Goal: Obtain resource: Download file/media

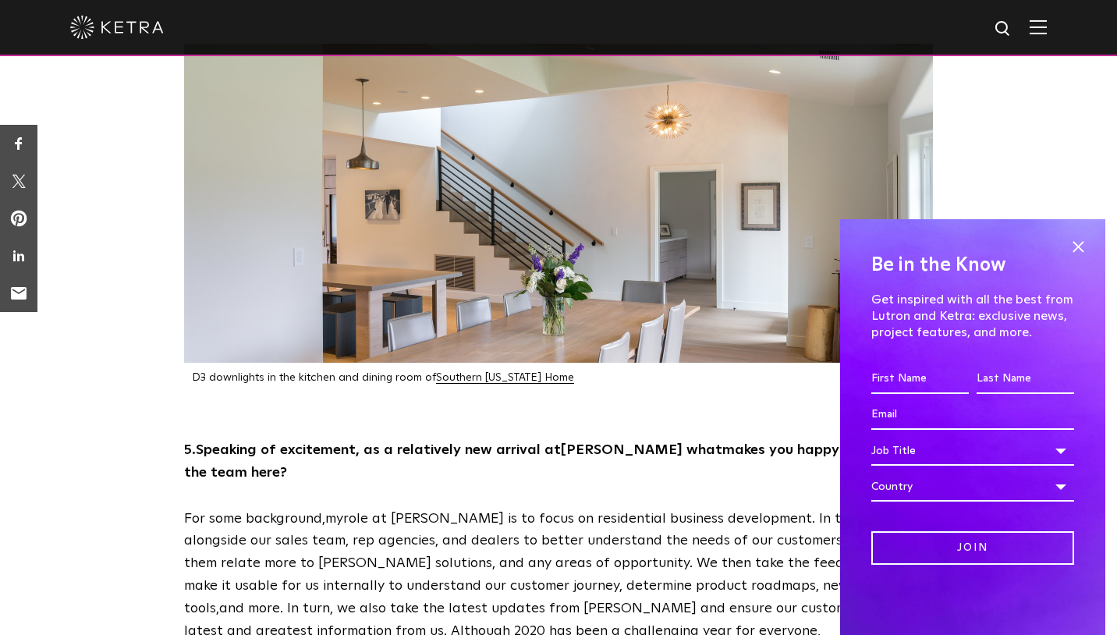
scroll to position [2132, 0]
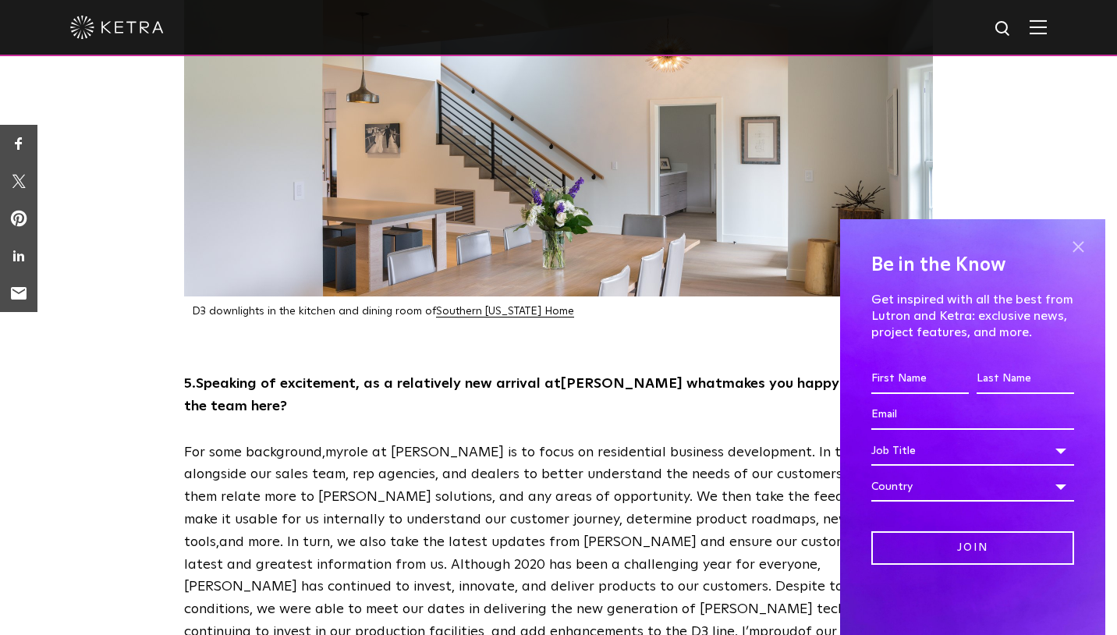
click at [1081, 250] on span at bounding box center [1078, 246] width 23 height 23
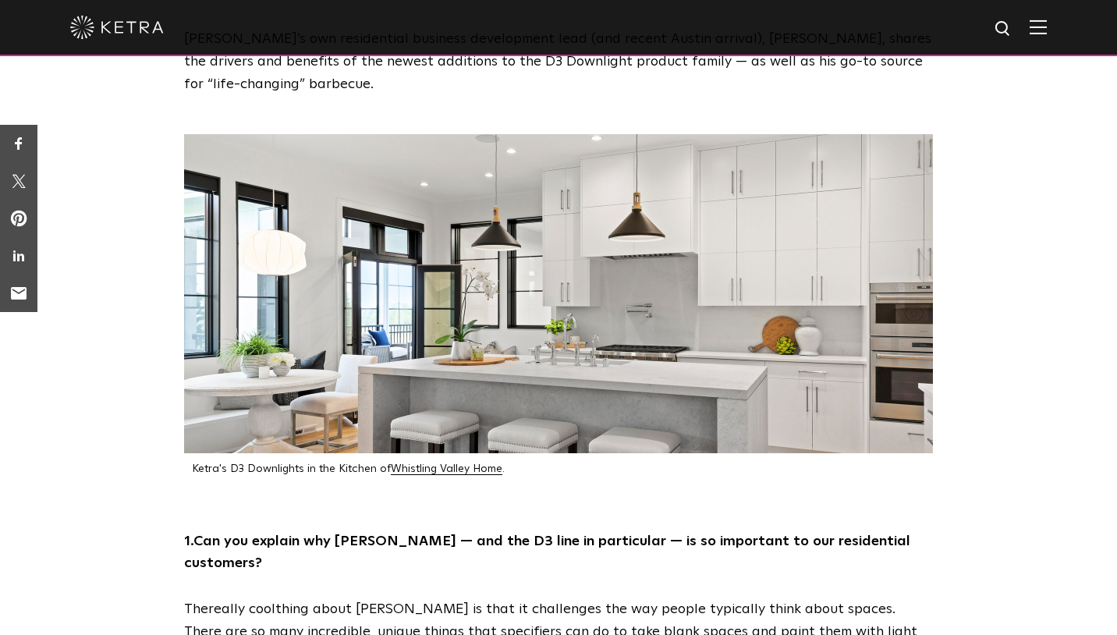
scroll to position [0, 0]
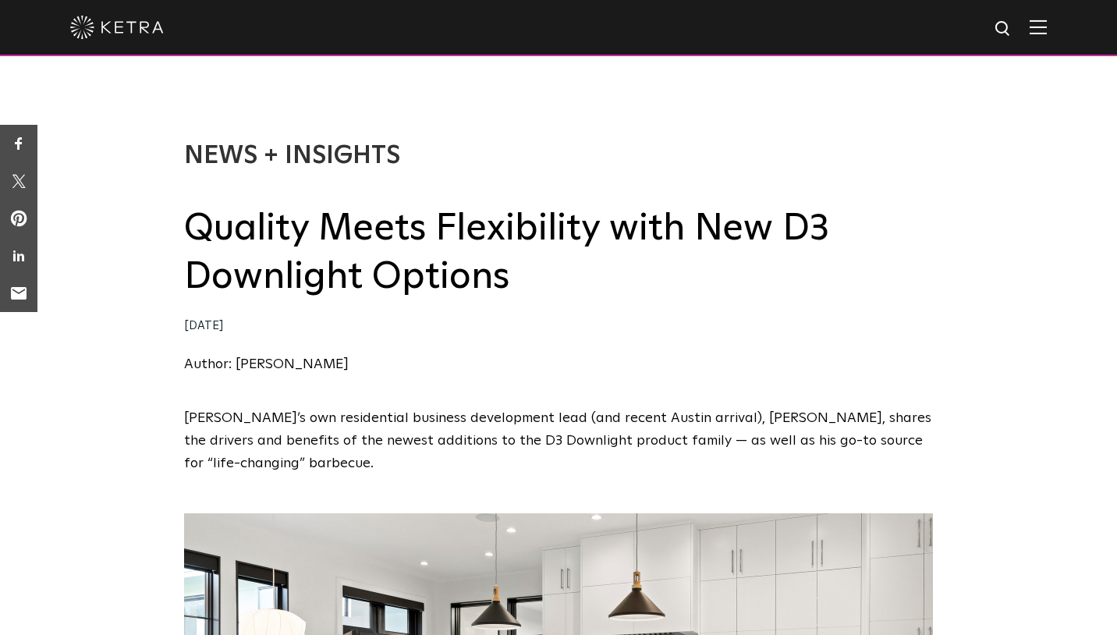
click at [115, 29] on img at bounding box center [117, 27] width 94 height 23
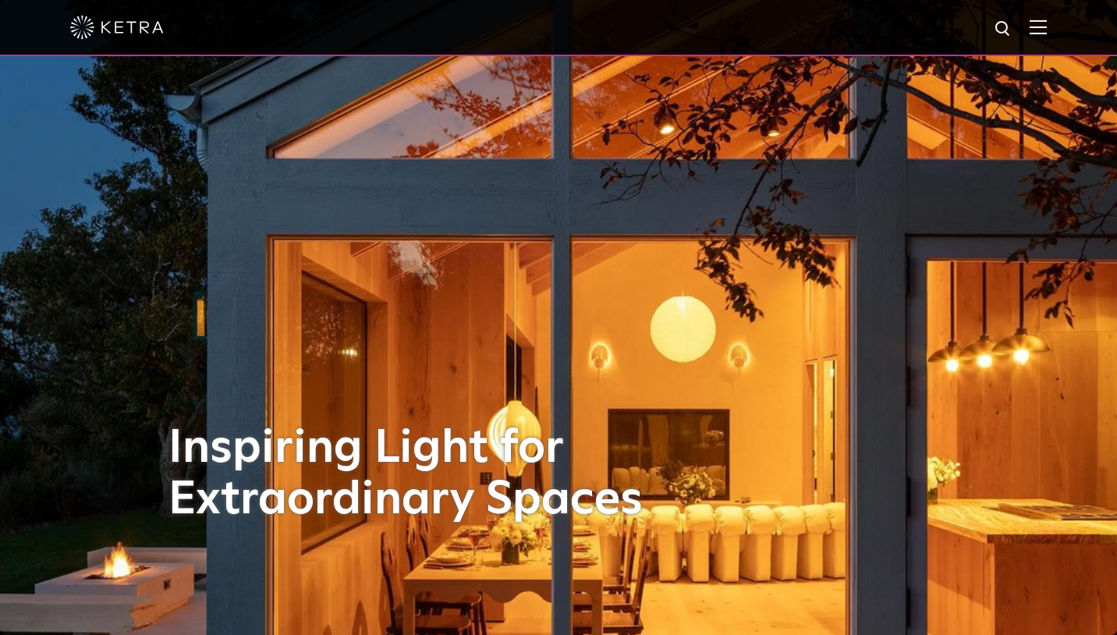
click at [1032, 30] on img at bounding box center [1038, 27] width 17 height 15
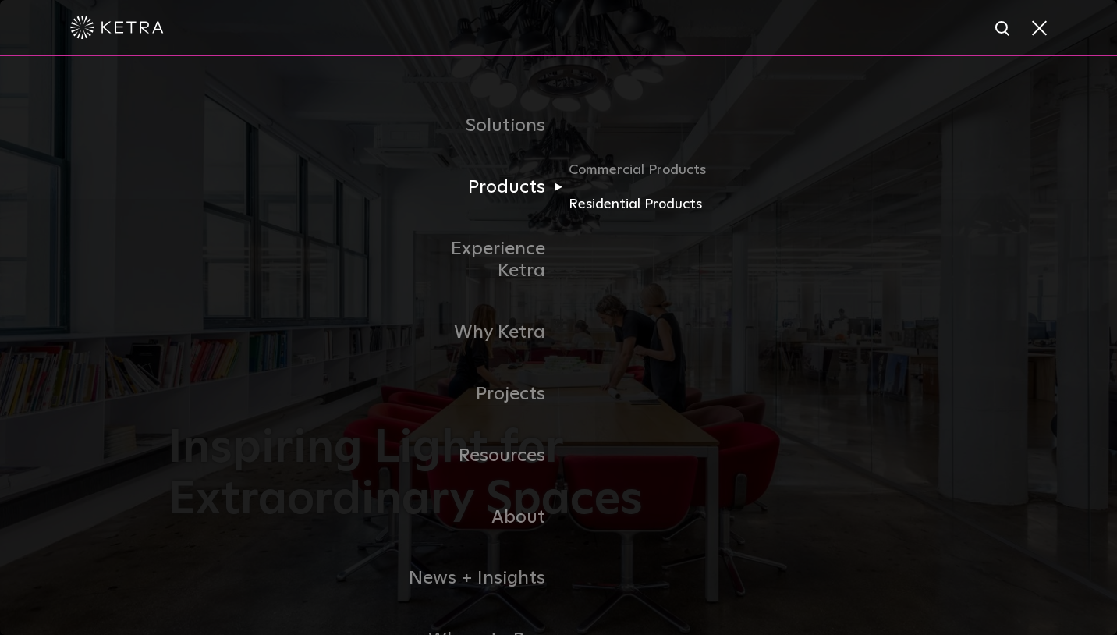
click at [656, 204] on link "Residential Products" at bounding box center [644, 205] width 150 height 23
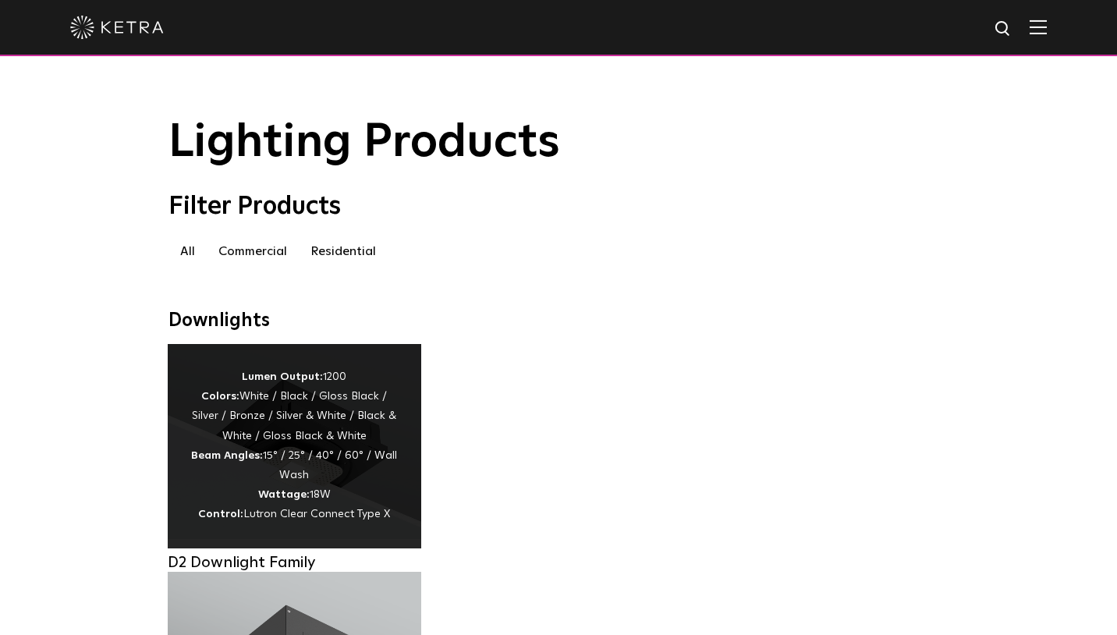
click at [285, 414] on div "Lumen Output: 1200 Colors: White / Black / Gloss Black / Silver / Bronze / Silv…" at bounding box center [294, 447] width 207 height 158
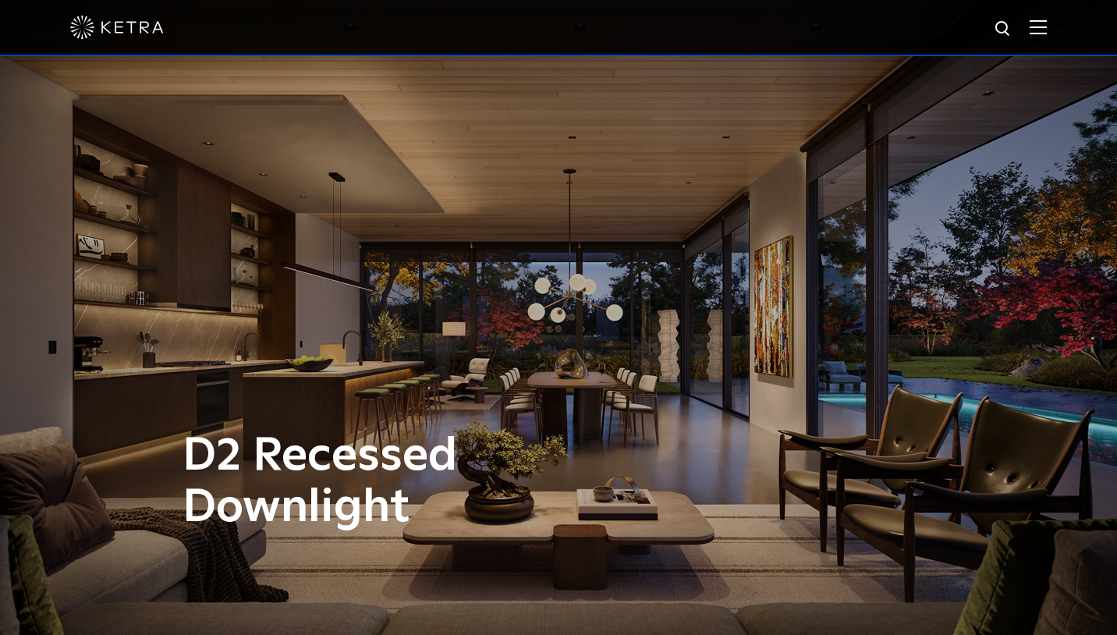
click at [1036, 37] on div at bounding box center [558, 27] width 977 height 55
click at [1043, 29] on img at bounding box center [1038, 27] width 17 height 15
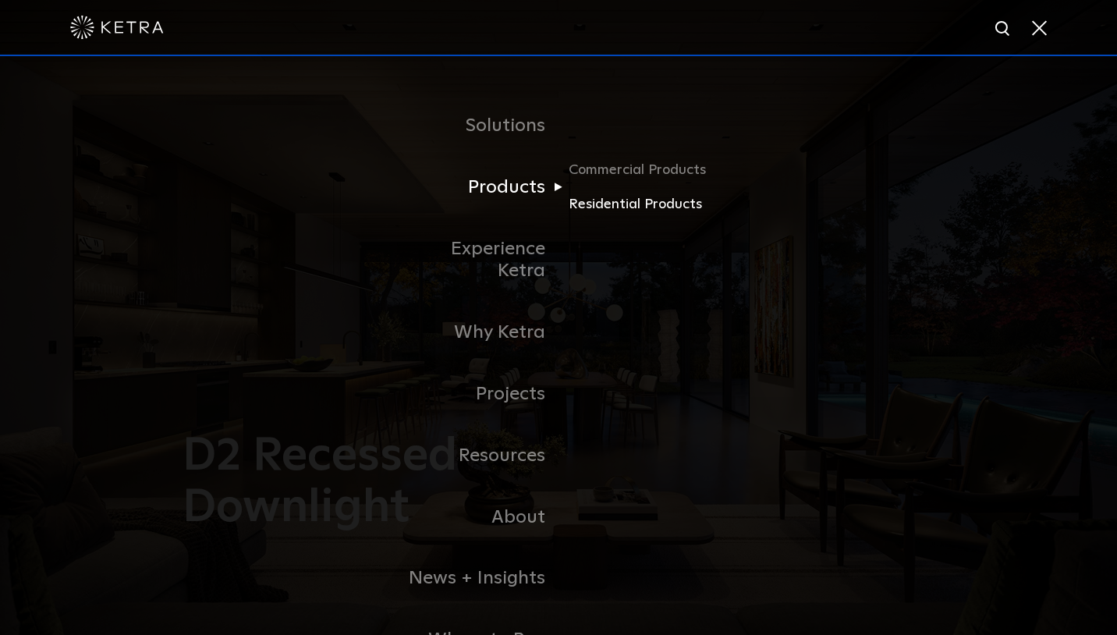
click at [595, 201] on link "Residential Products" at bounding box center [644, 205] width 150 height 23
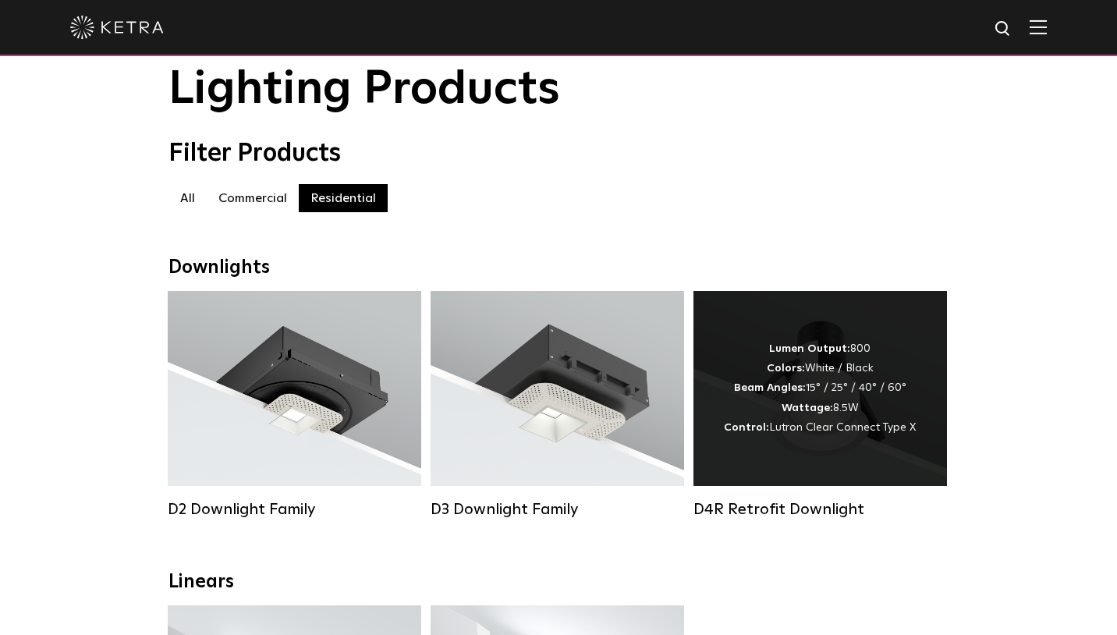
scroll to position [54, 0]
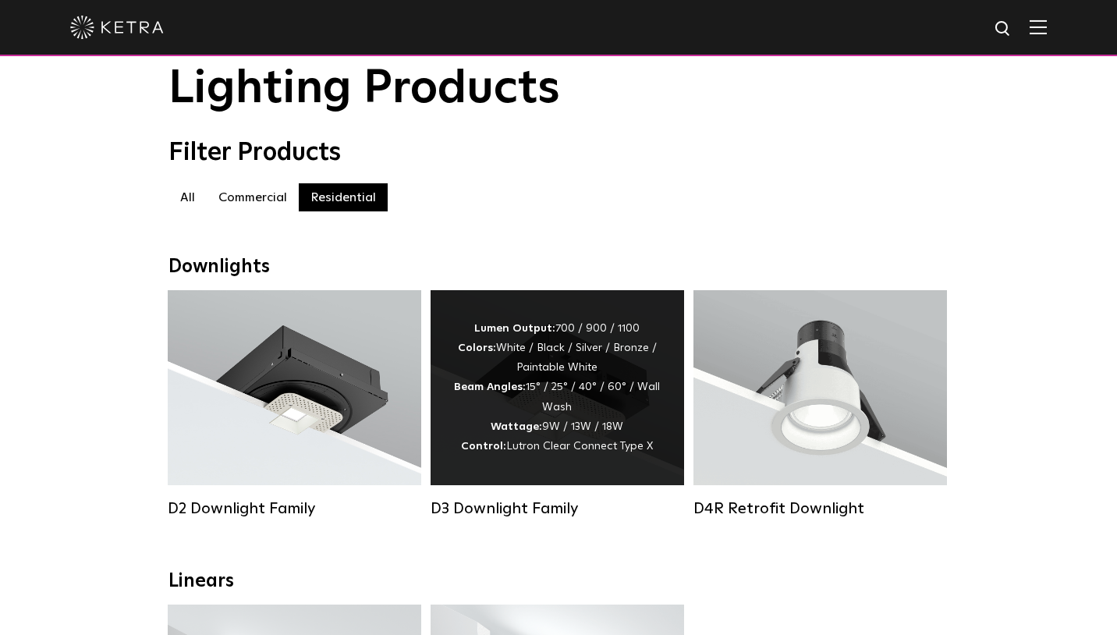
click at [570, 410] on div "Lumen Output: 700 / 900 / 1100 Colors: White / Black / Silver / Bronze / Painta…" at bounding box center [557, 387] width 207 height 137
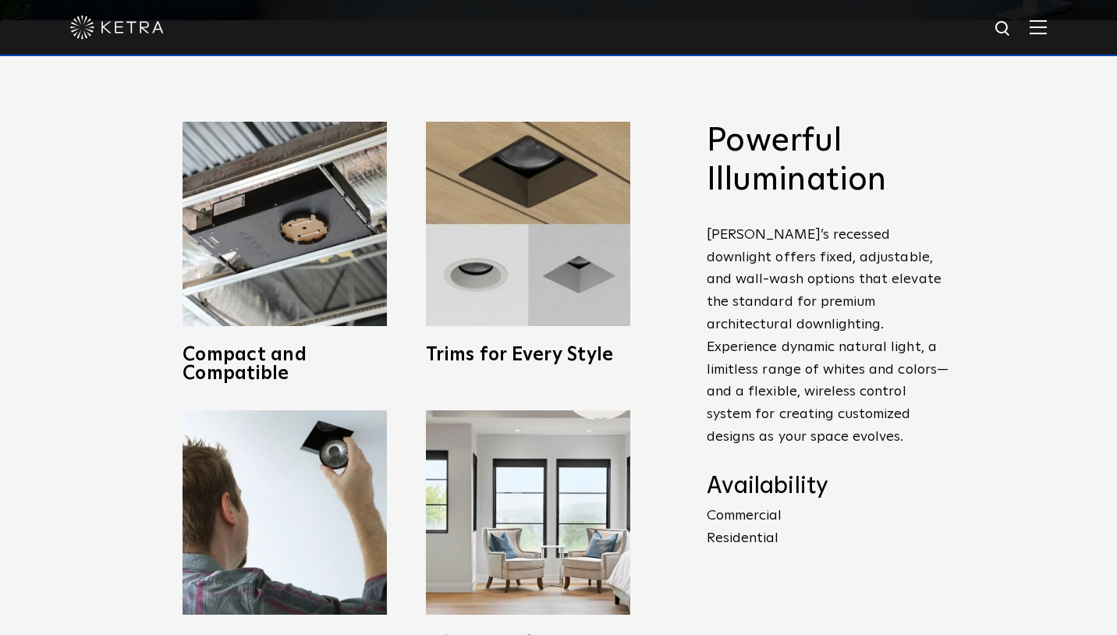
scroll to position [652, 0]
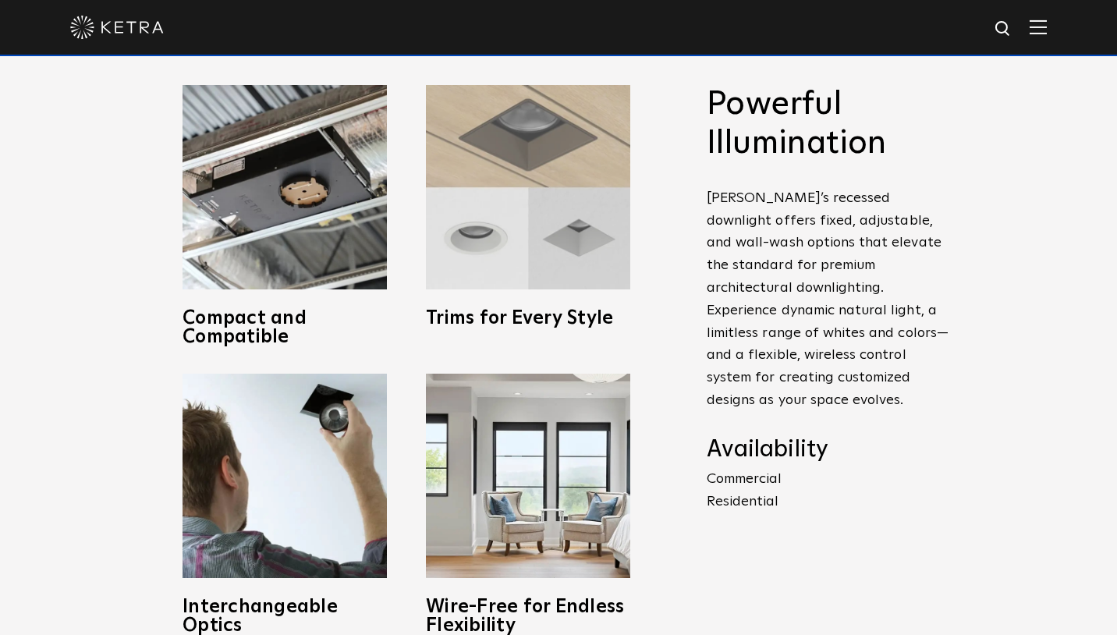
click at [541, 225] on img at bounding box center [528, 187] width 204 height 204
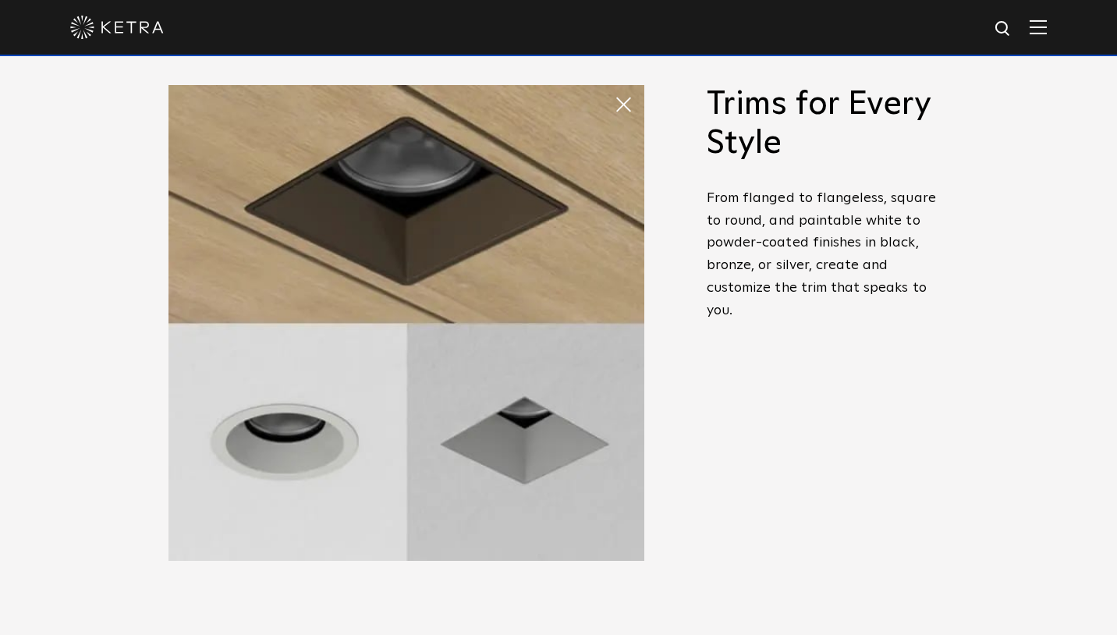
click at [791, 390] on div "Powerful Illumination Ketra’s recessed downlight offers fixed, adjustable, and …" at bounding box center [828, 299] width 242 height 428
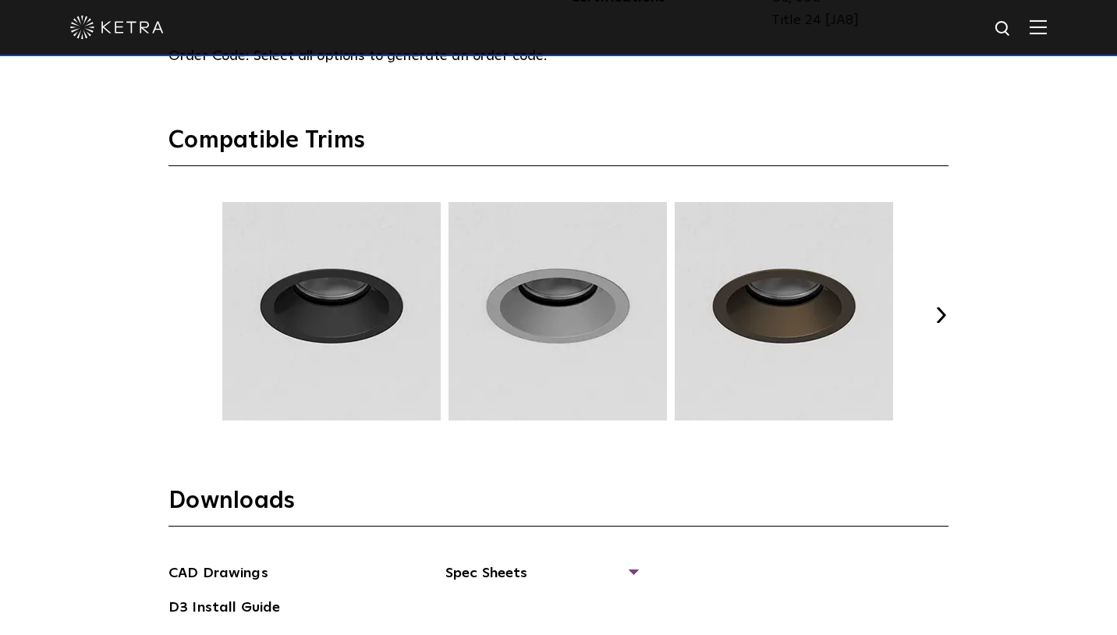
scroll to position [2029, 0]
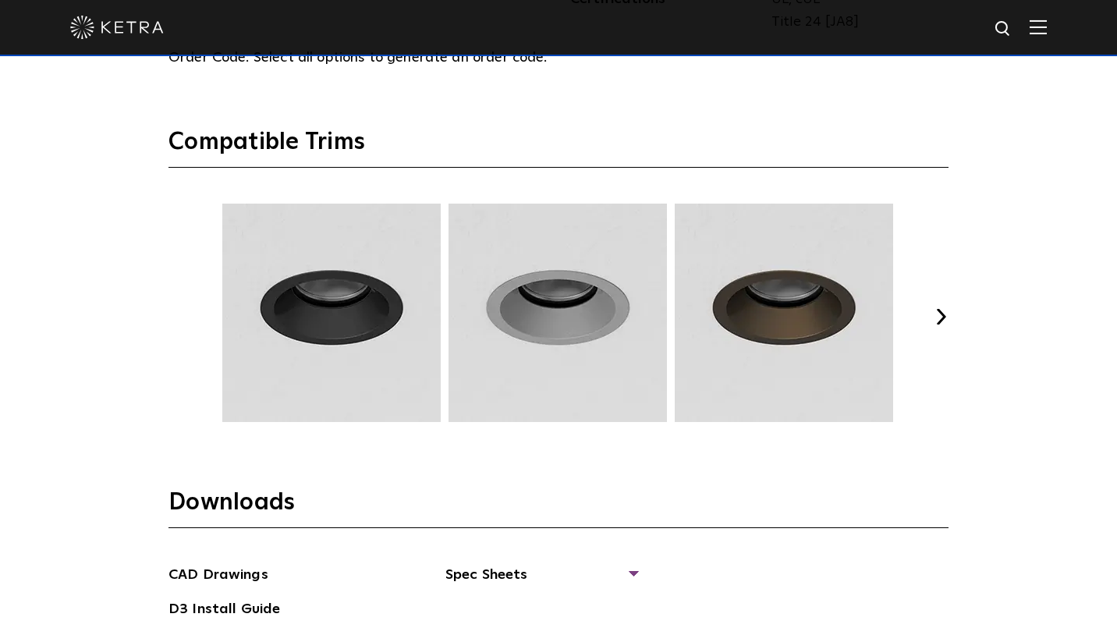
click at [944, 319] on button "Next" at bounding box center [941, 317] width 16 height 16
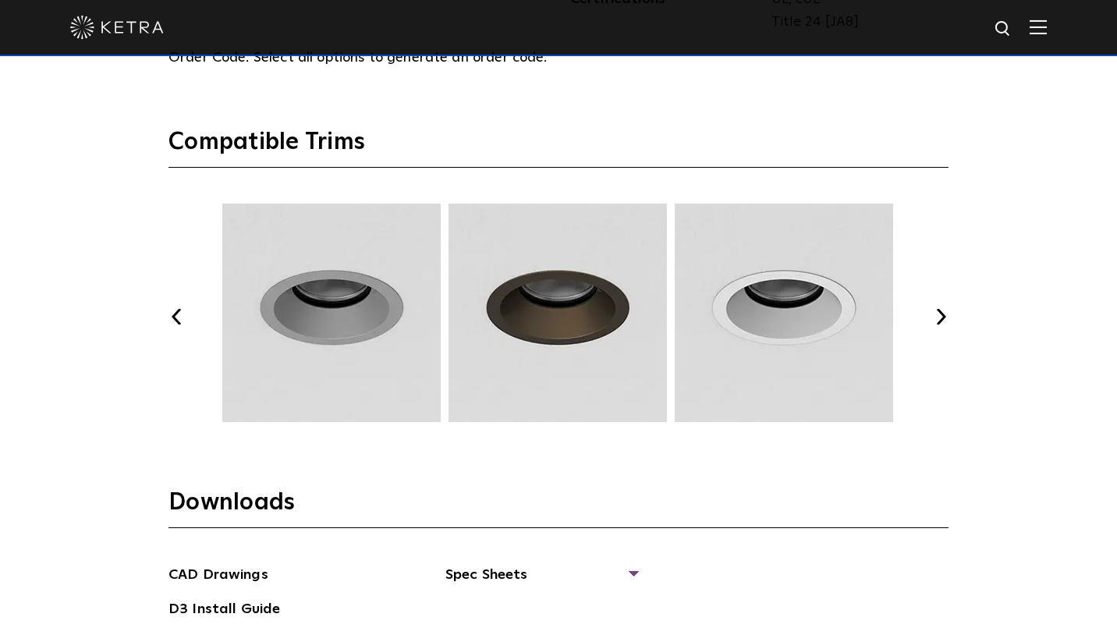
click at [944, 319] on button "Next" at bounding box center [941, 317] width 16 height 16
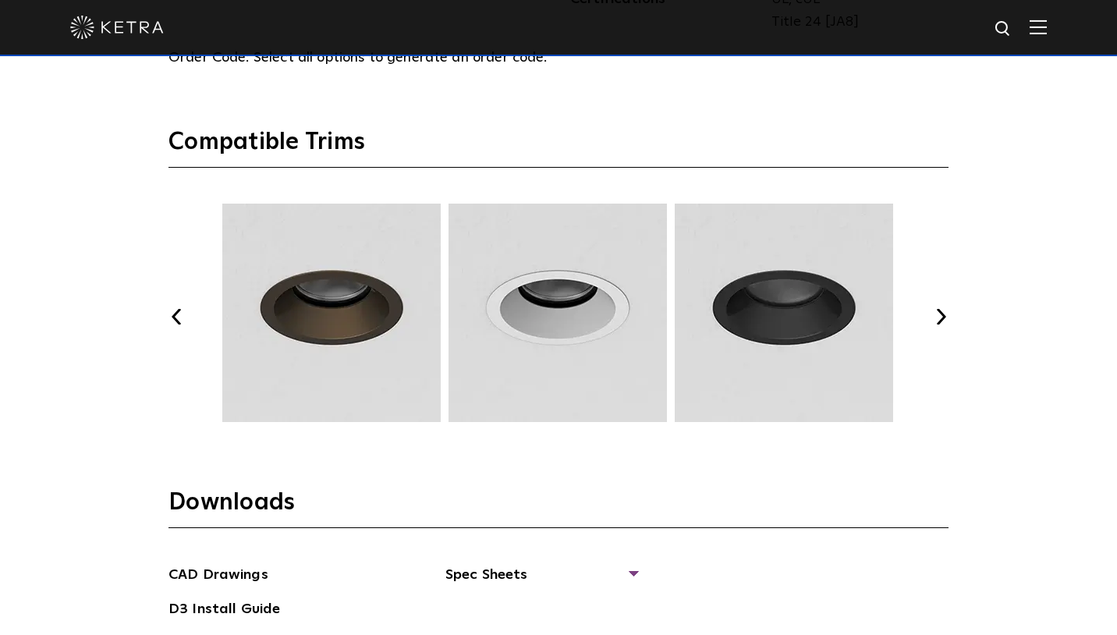
click at [944, 319] on button "Next" at bounding box center [941, 317] width 16 height 16
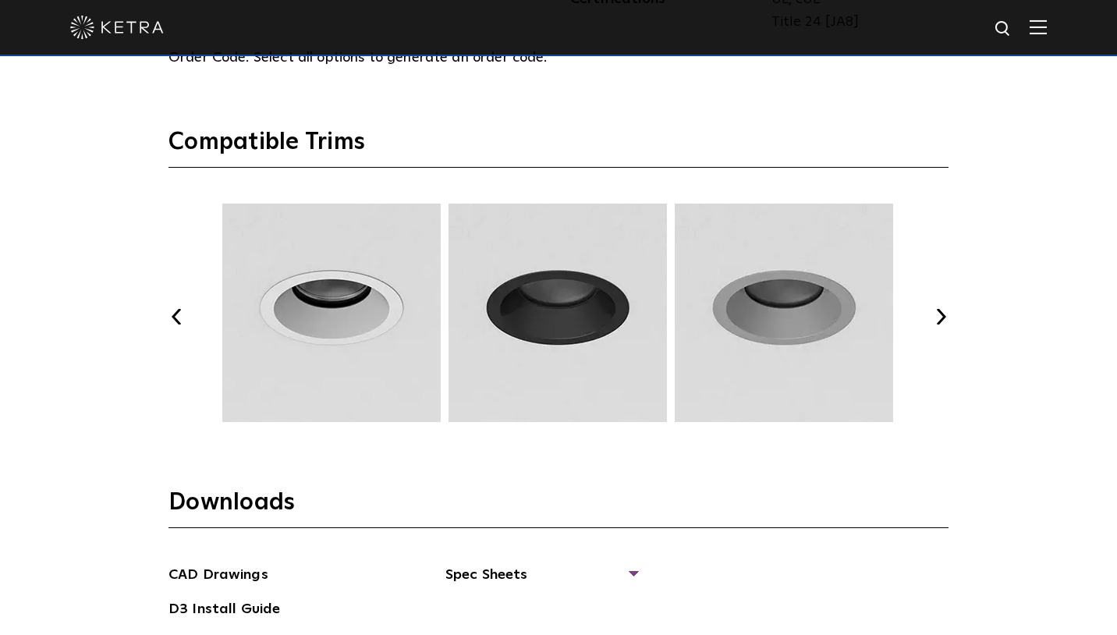
click at [944, 319] on button "Next" at bounding box center [941, 317] width 16 height 16
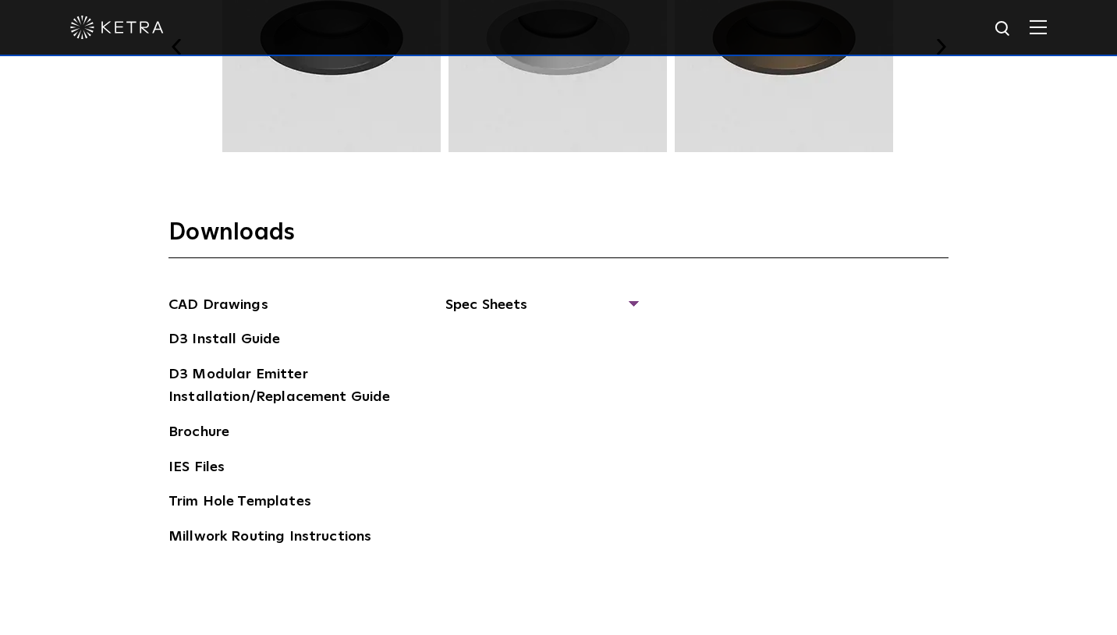
scroll to position [2423, 0]
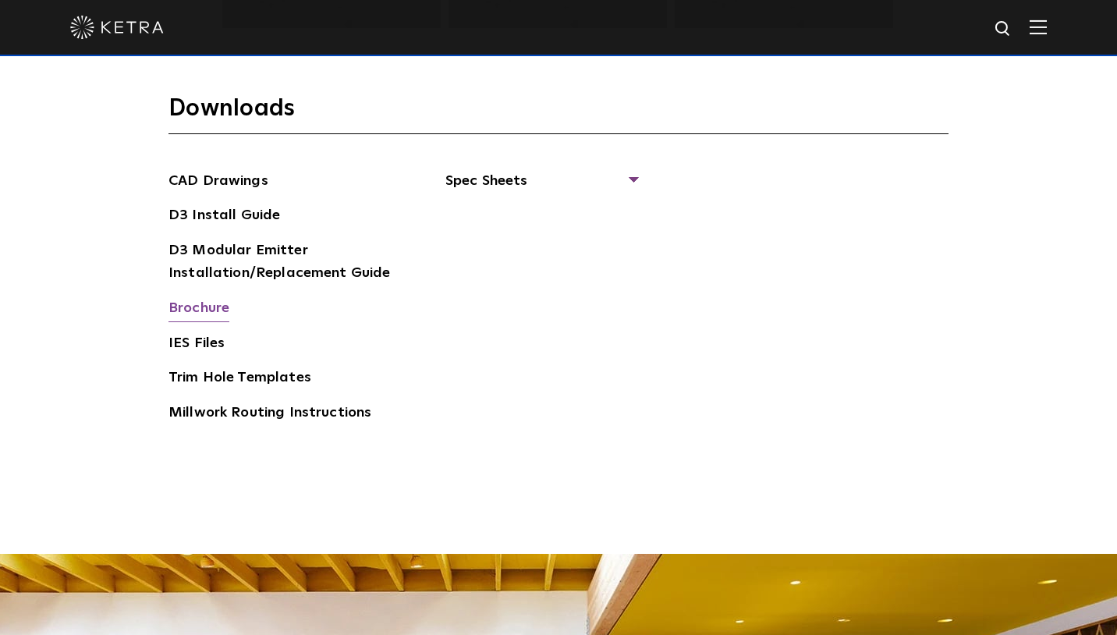
click at [198, 311] on link "Brochure" at bounding box center [199, 309] width 61 height 25
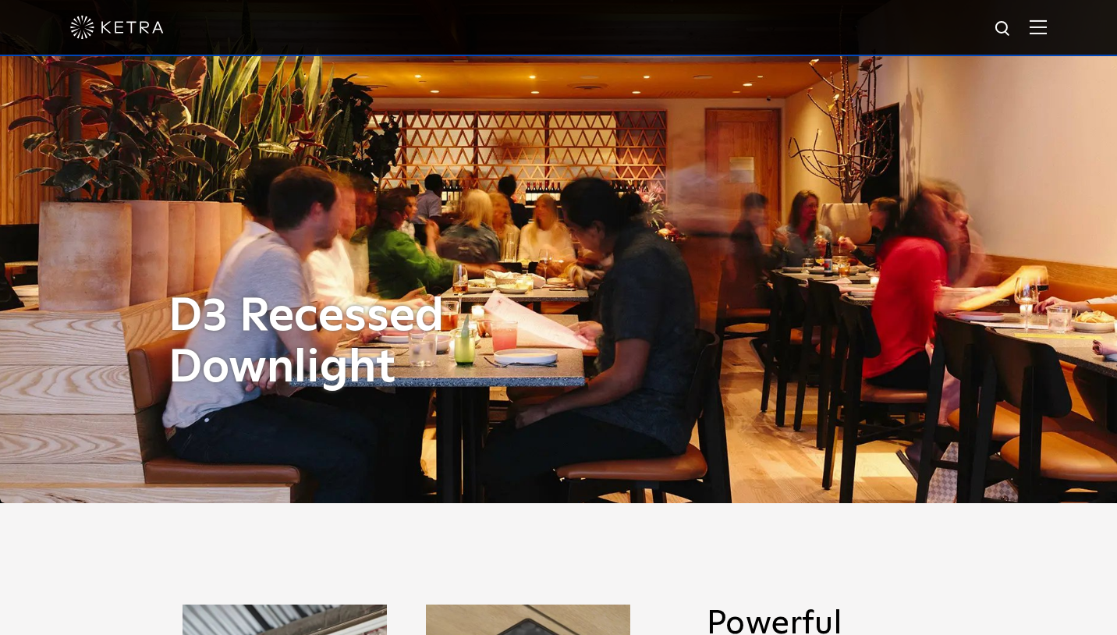
scroll to position [0, 0]
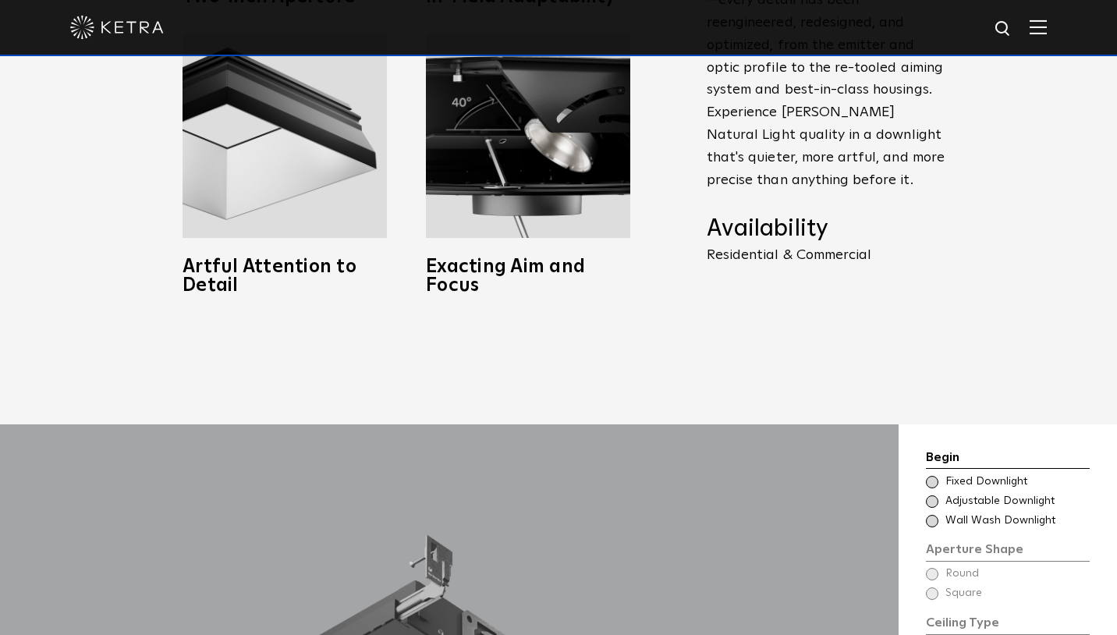
scroll to position [1053, 0]
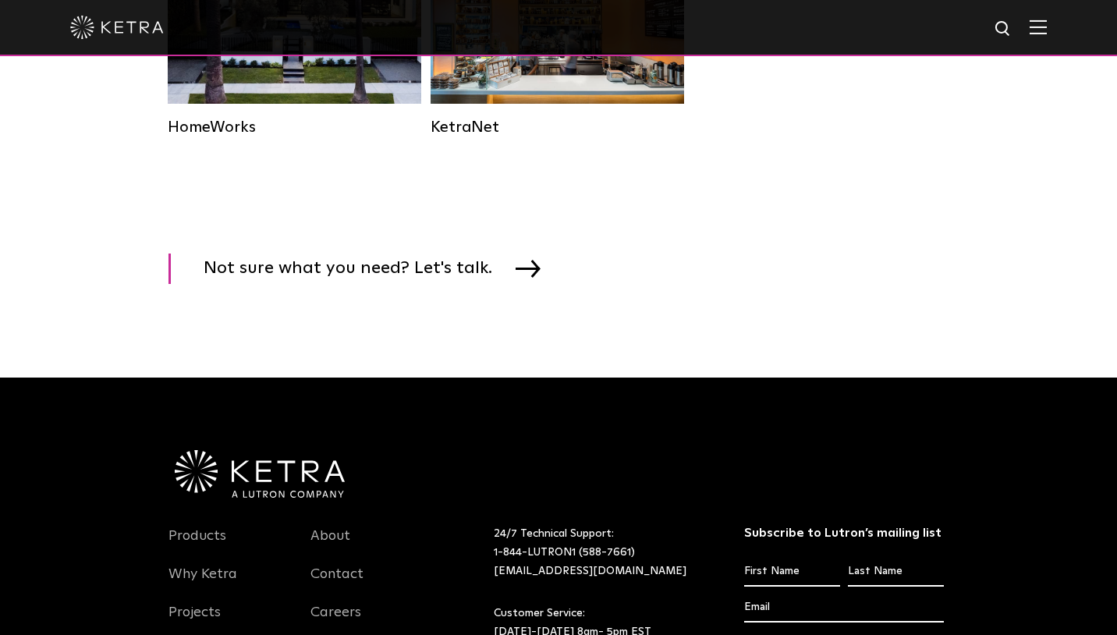
scroll to position [2299, 0]
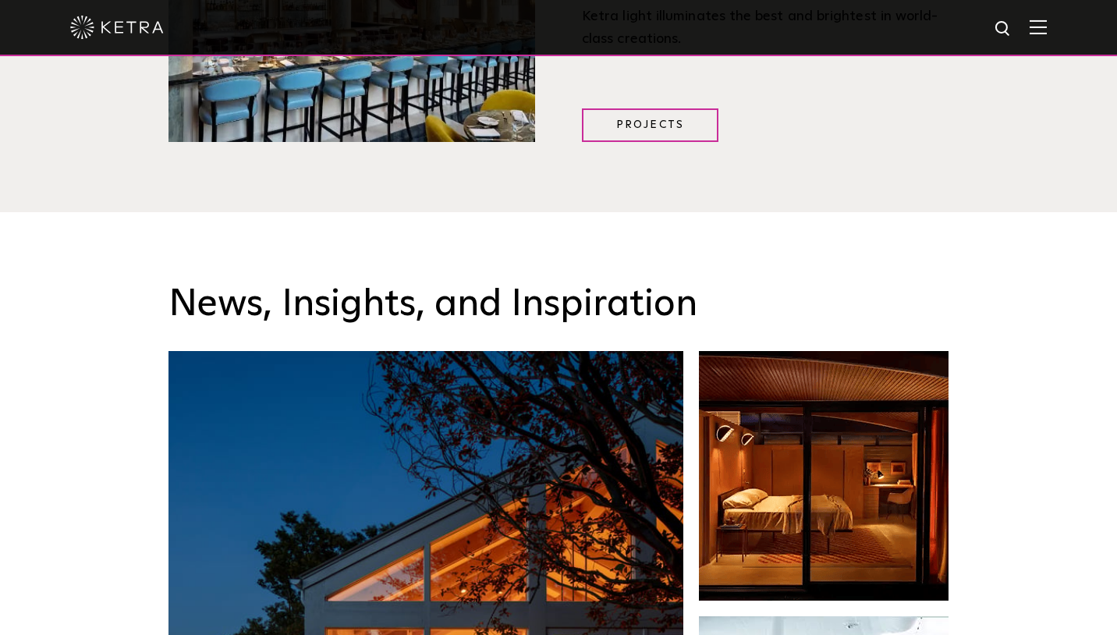
scroll to position [1999, 0]
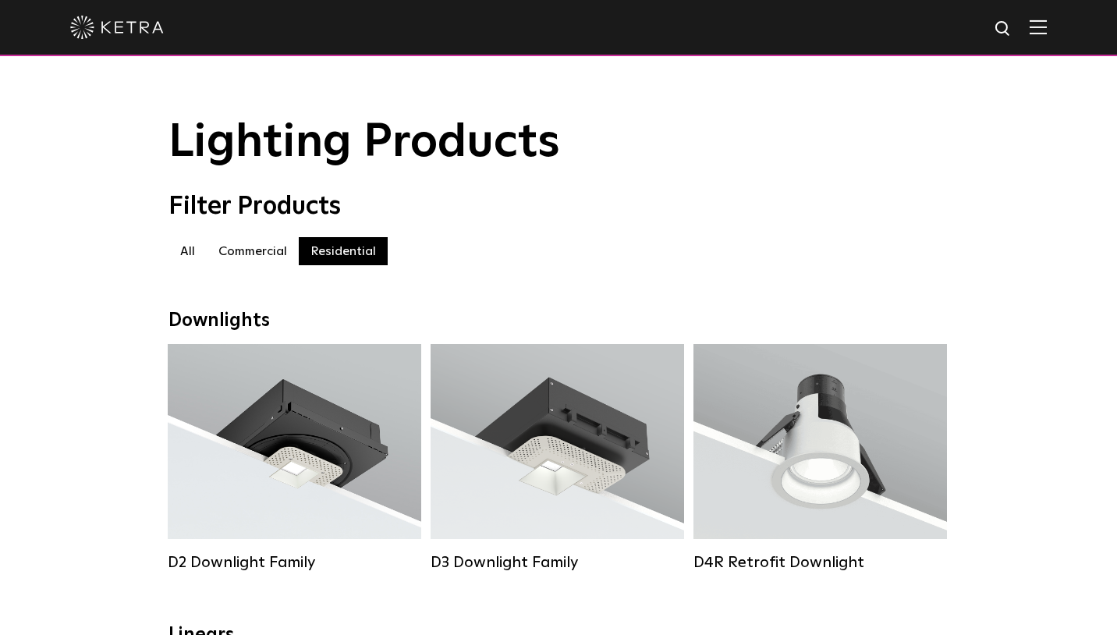
scroll to position [2455, 0]
